Goal: Information Seeking & Learning: Learn about a topic

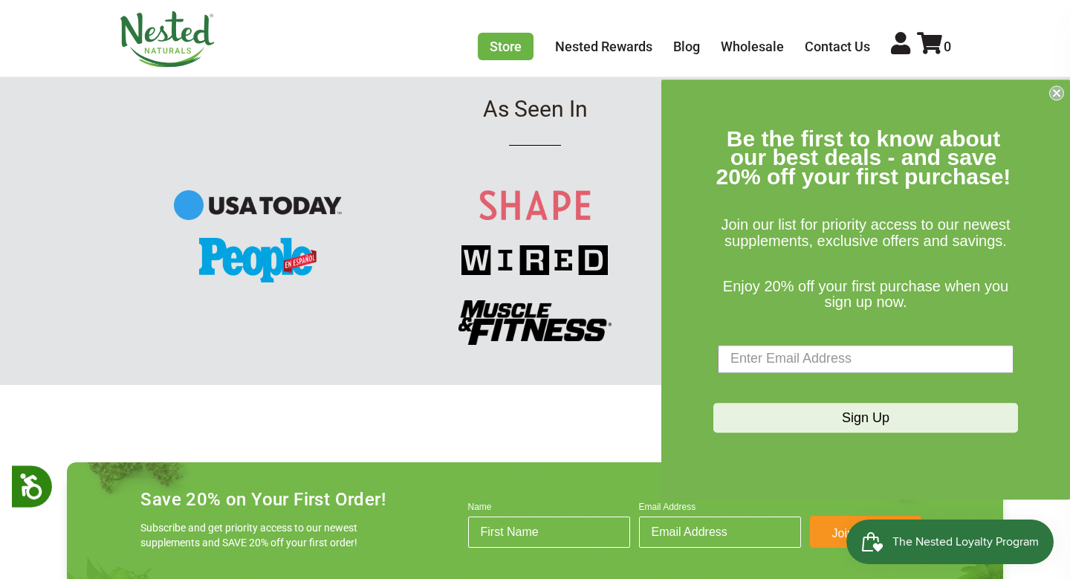
click at [1054, 89] on circle "Close dialog" at bounding box center [1057, 92] width 14 height 14
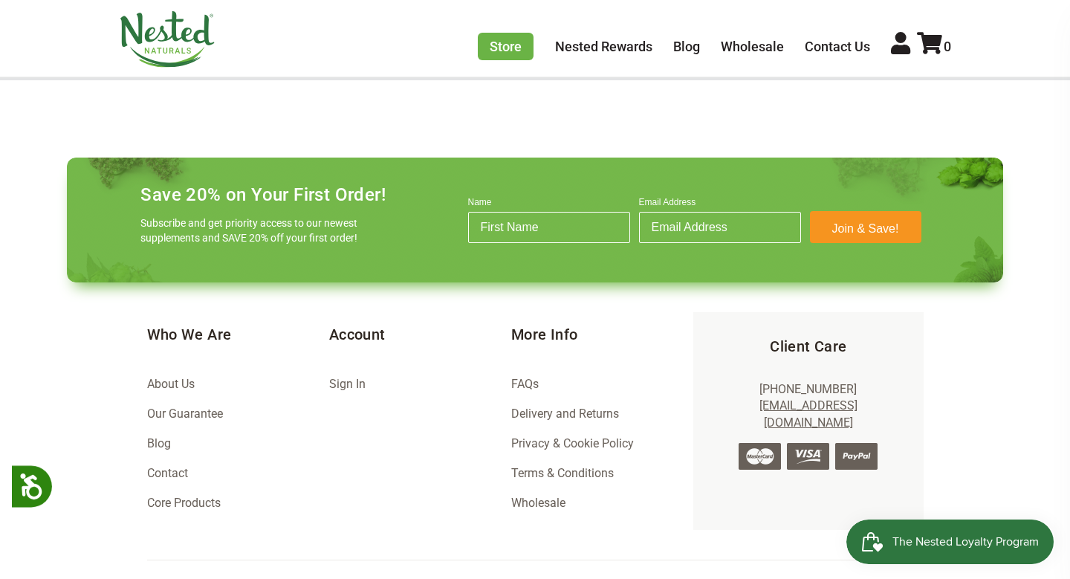
scroll to position [2037, 0]
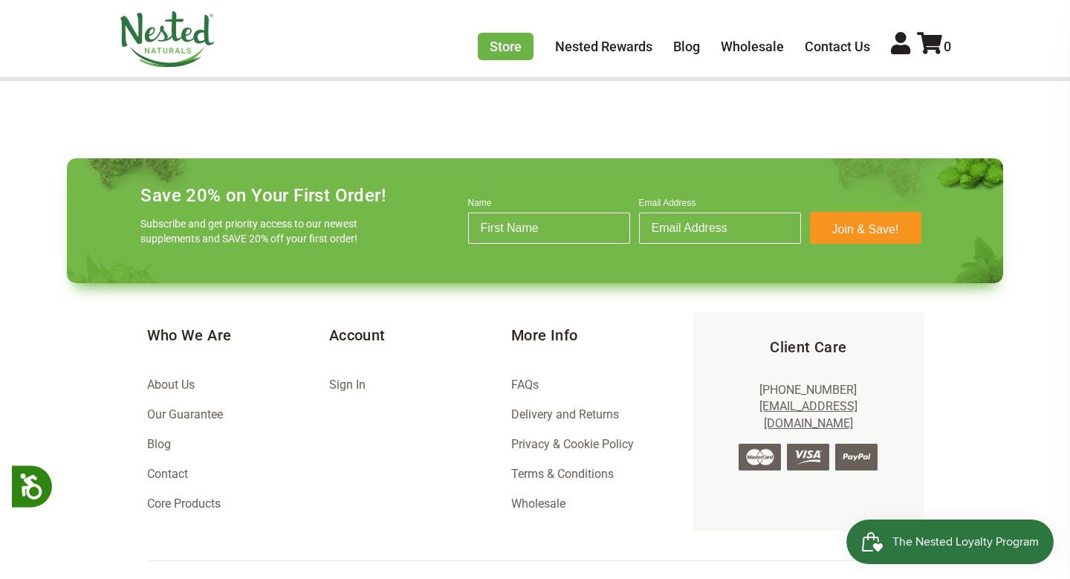
click at [192, 382] on link "About Us" at bounding box center [171, 384] width 48 height 14
